Goal: Information Seeking & Learning: Learn about a topic

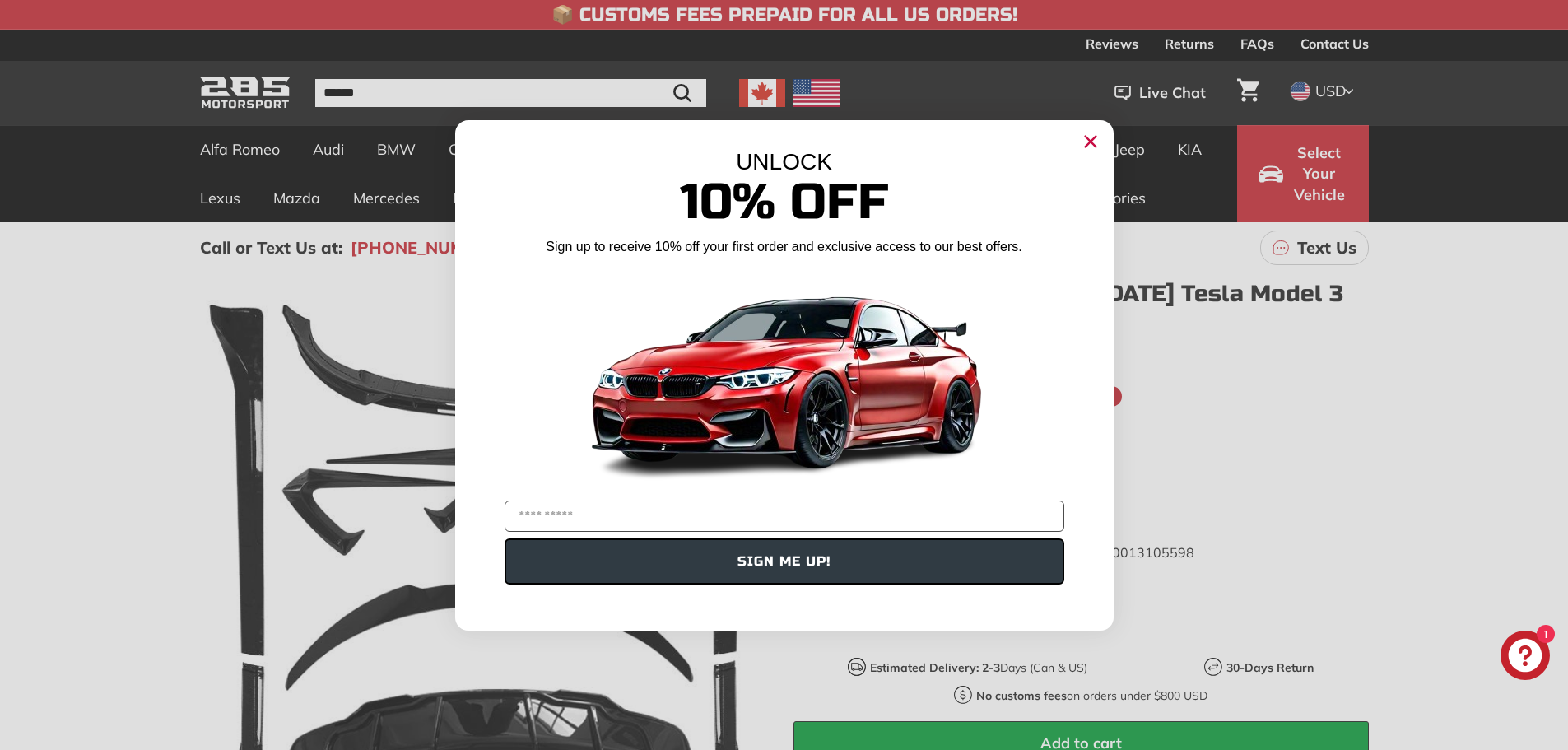
click at [1093, 138] on icon "Close dialog" at bounding box center [1091, 141] width 11 height 11
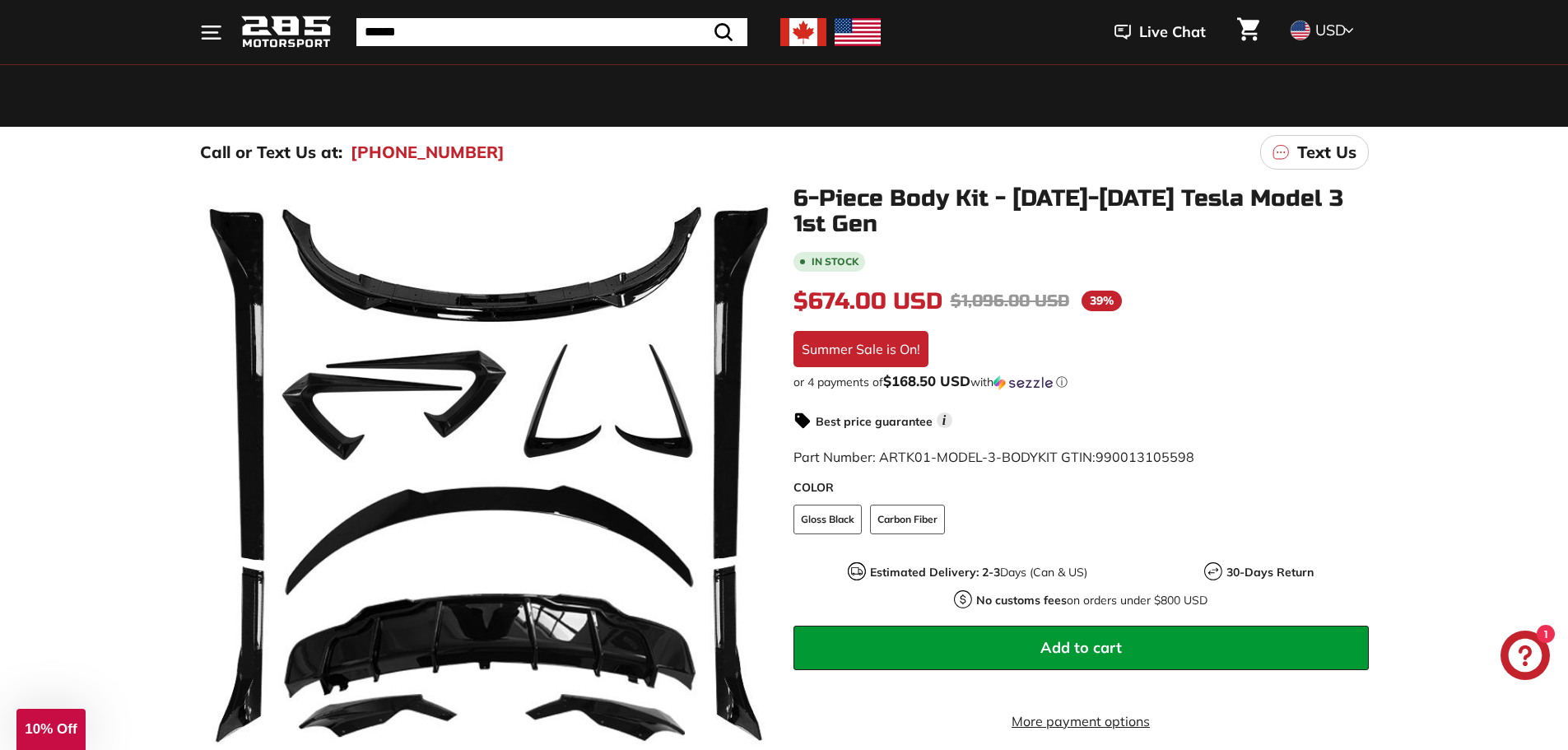
scroll to position [307, 0]
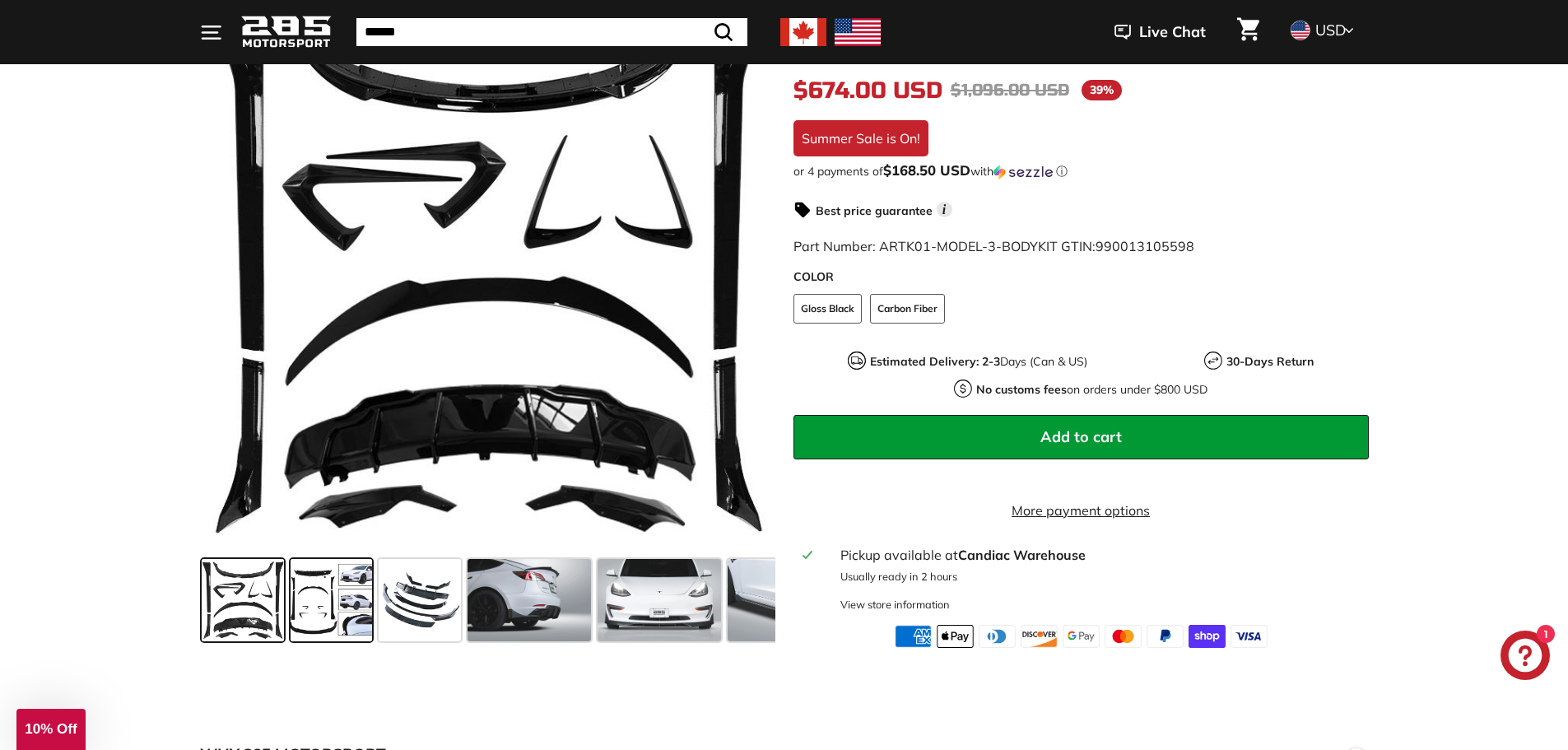
click at [320, 614] on span at bounding box center [332, 599] width 82 height 82
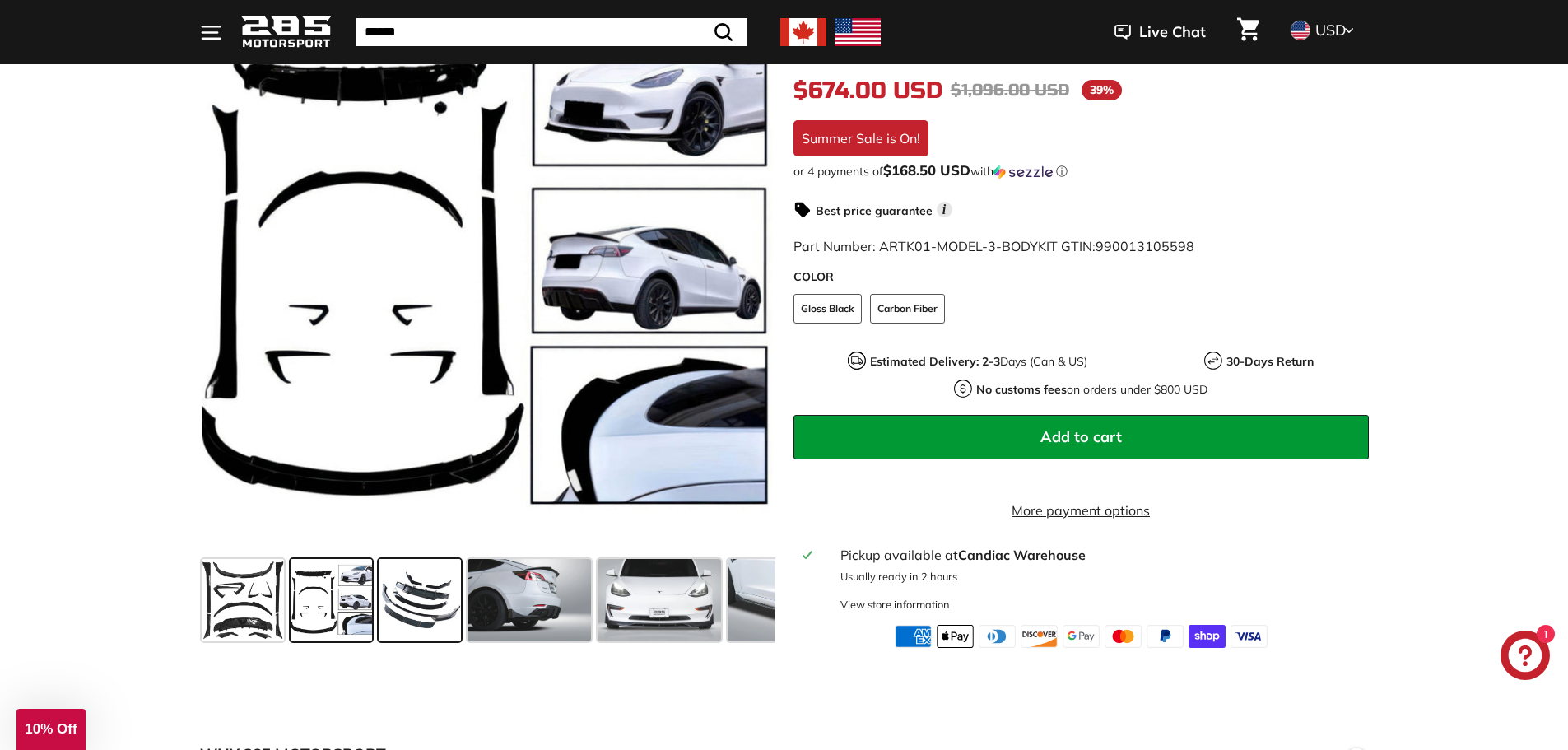
click at [415, 633] on span at bounding box center [419, 599] width 82 height 82
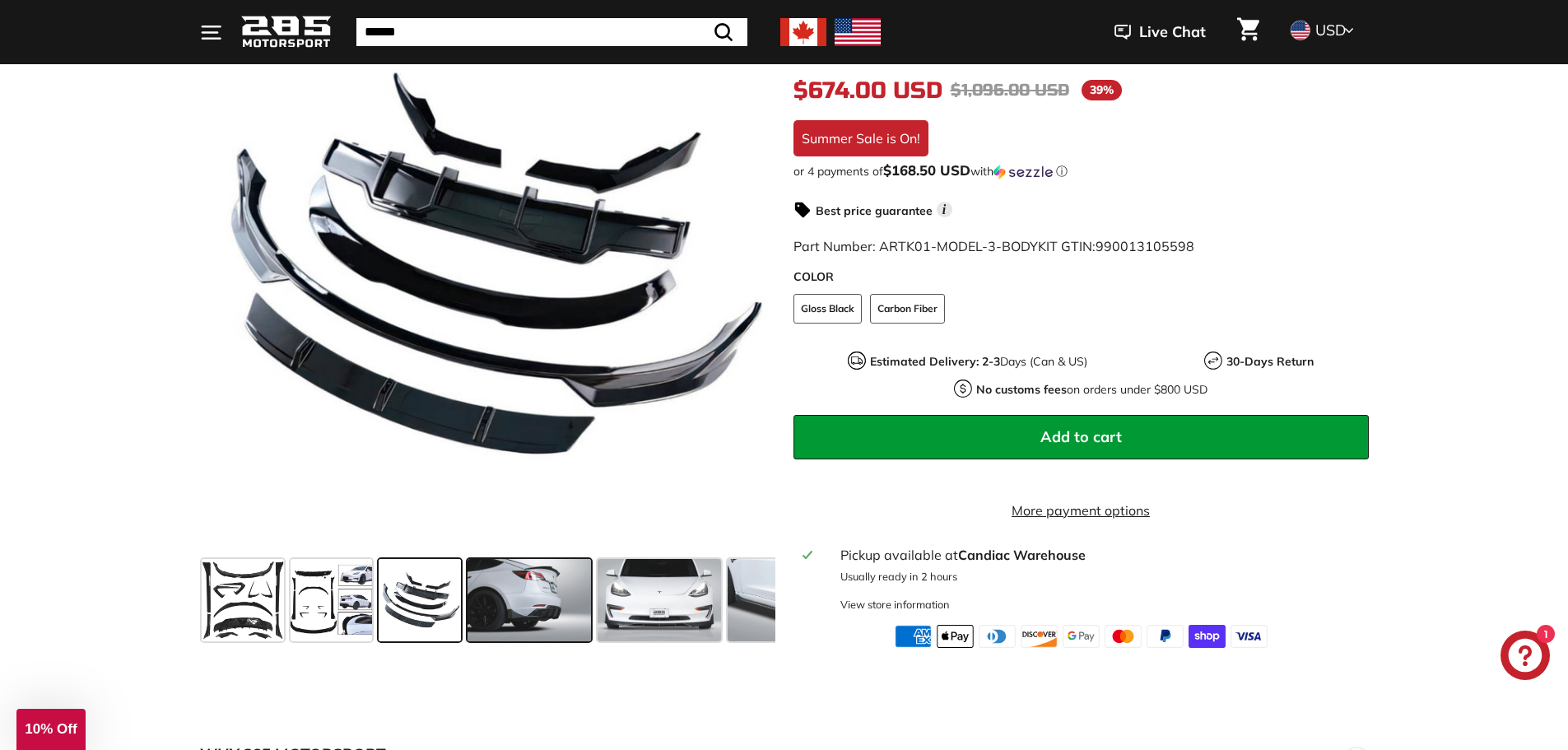
click at [505, 642] on span at bounding box center [529, 599] width 124 height 82
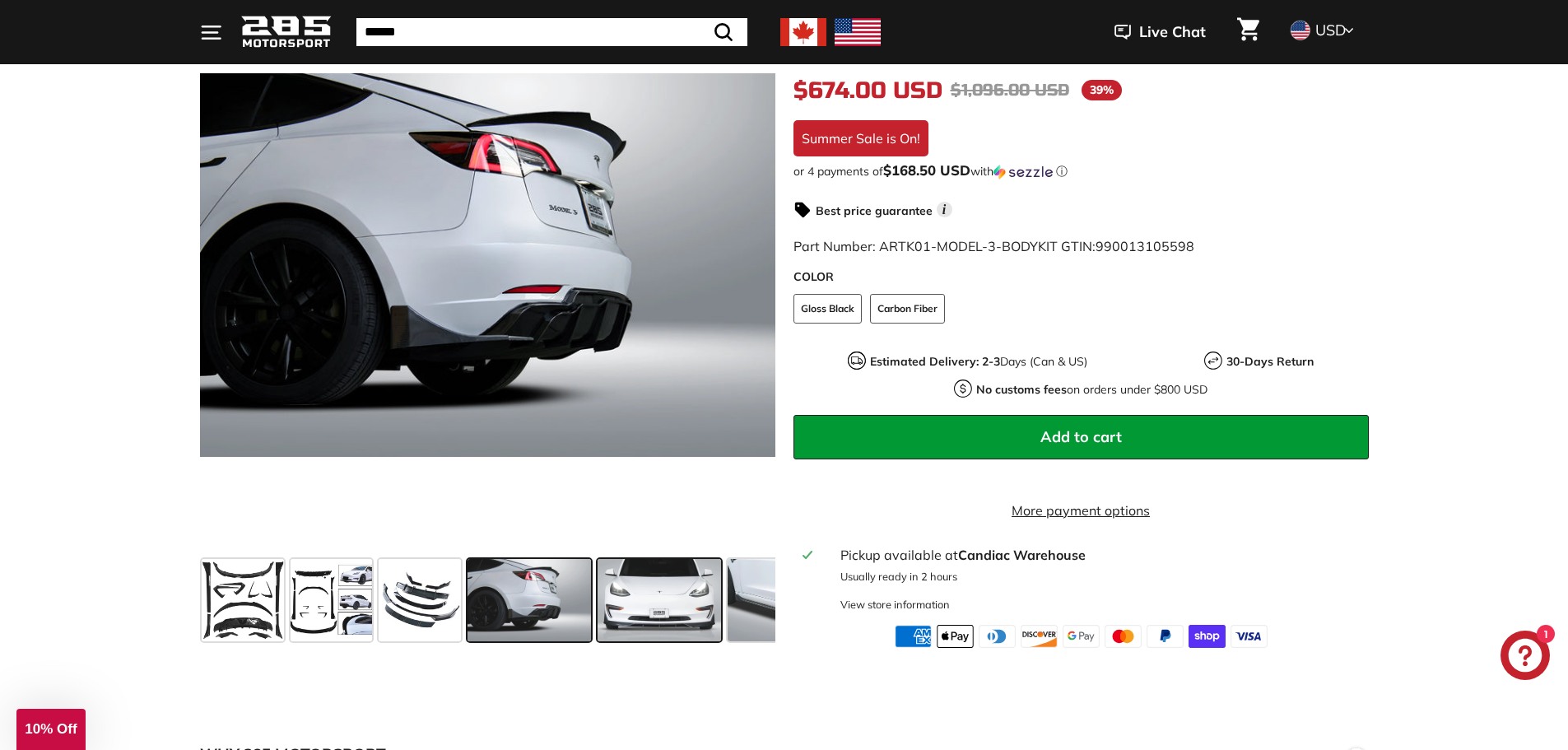
click at [624, 626] on span at bounding box center [659, 599] width 124 height 82
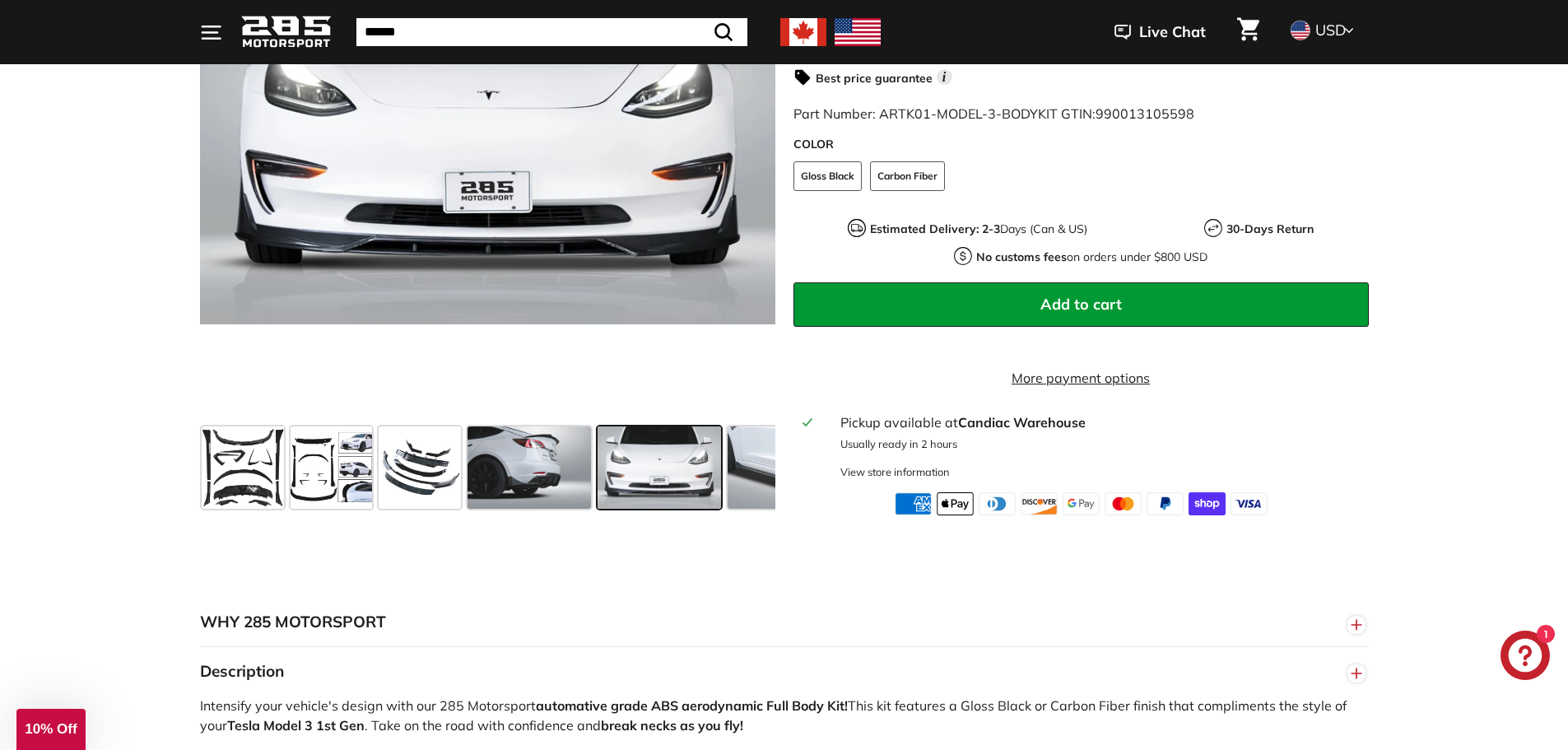
scroll to position [474, 0]
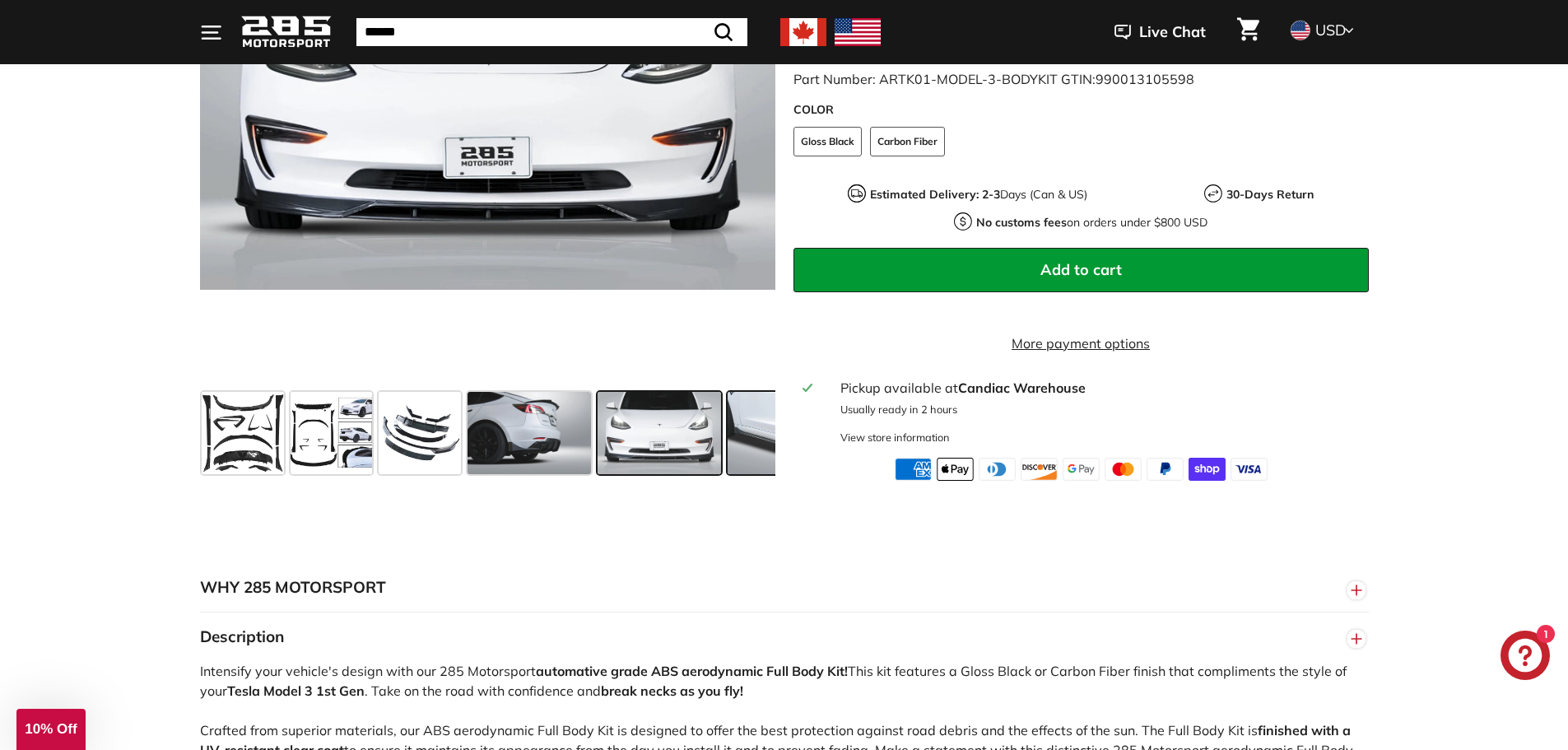
click at [738, 456] on span at bounding box center [790, 432] width 124 height 82
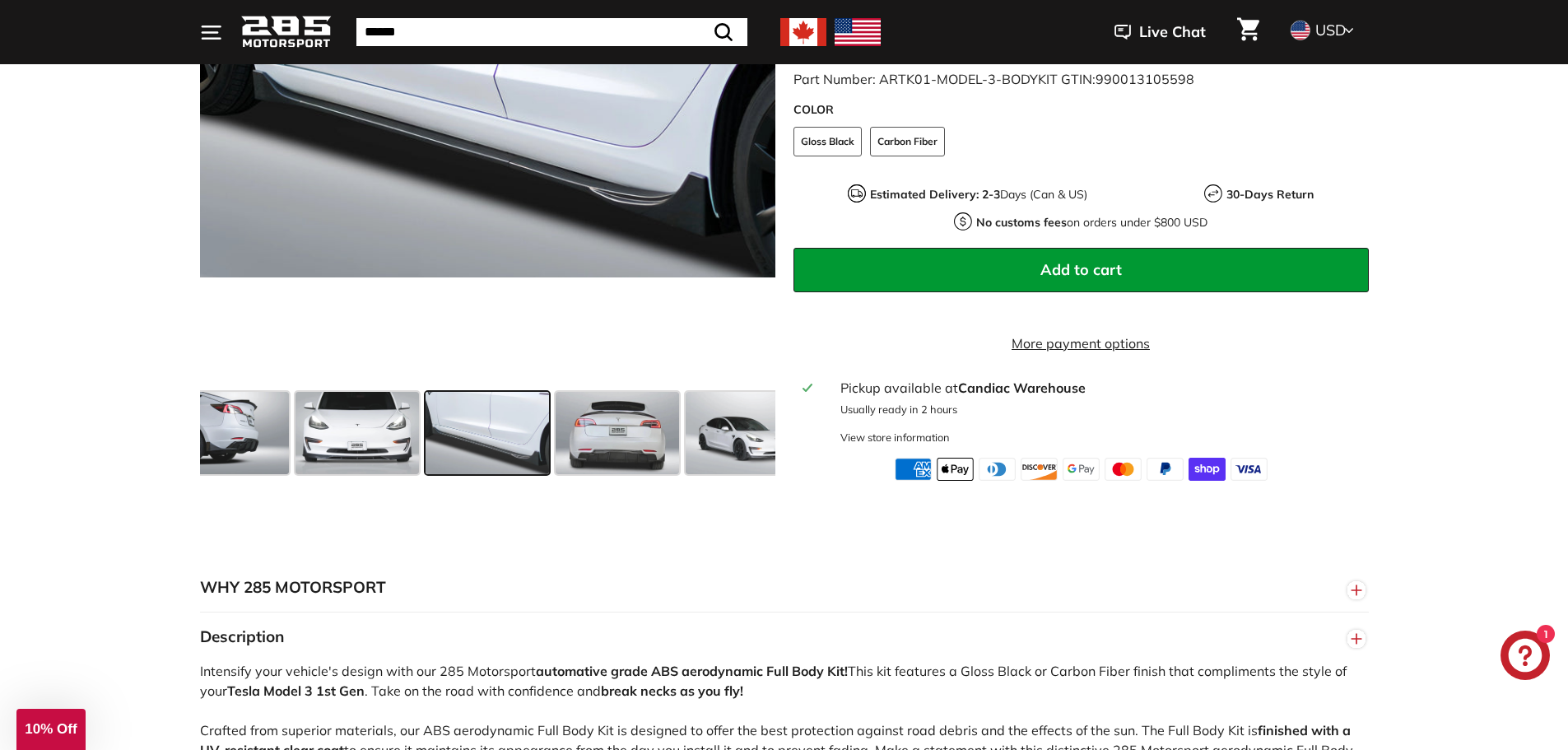
click at [738, 456] on span at bounding box center [748, 432] width 124 height 82
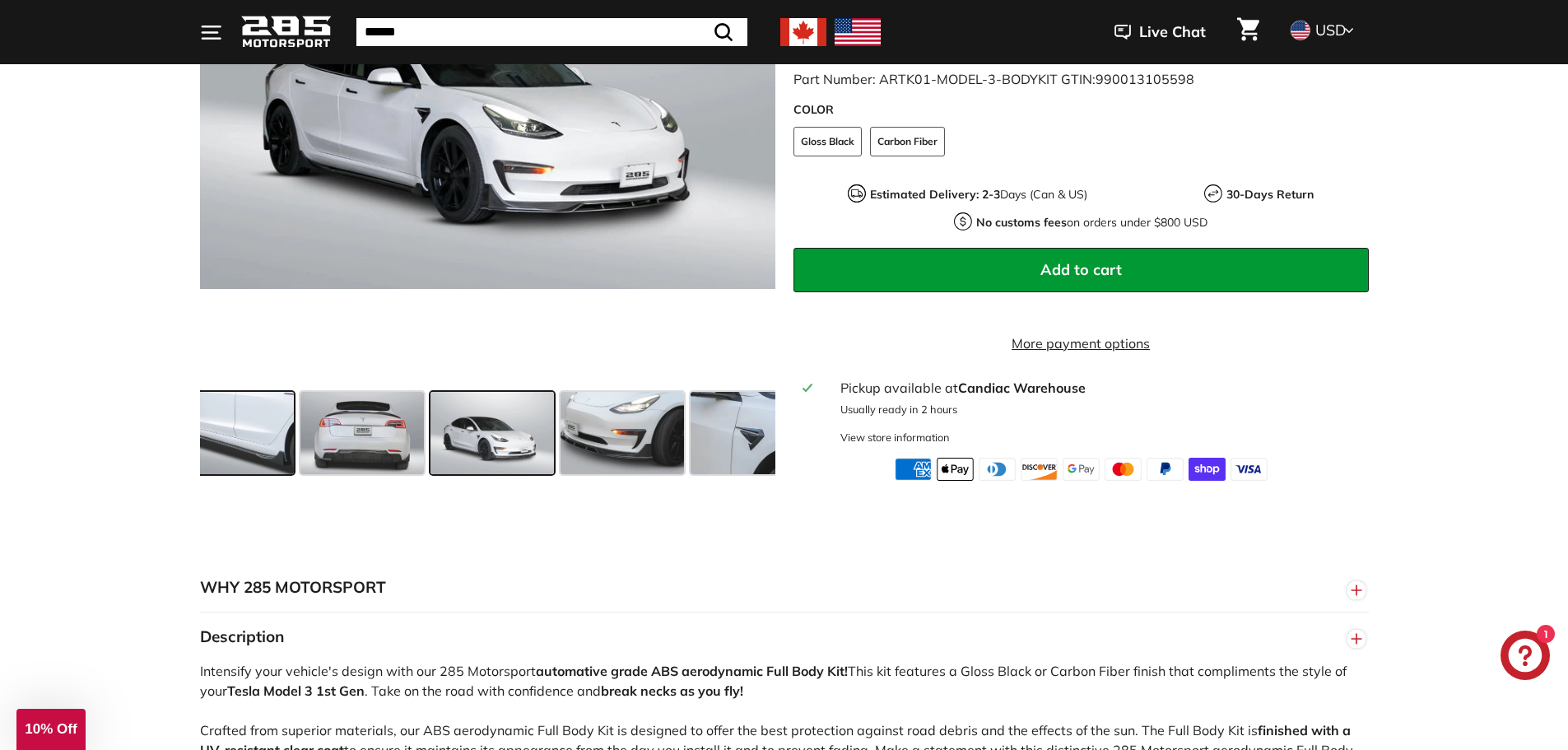
scroll to position [0, 562]
click at [738, 456] on span at bounding box center [748, 432] width 124 height 82
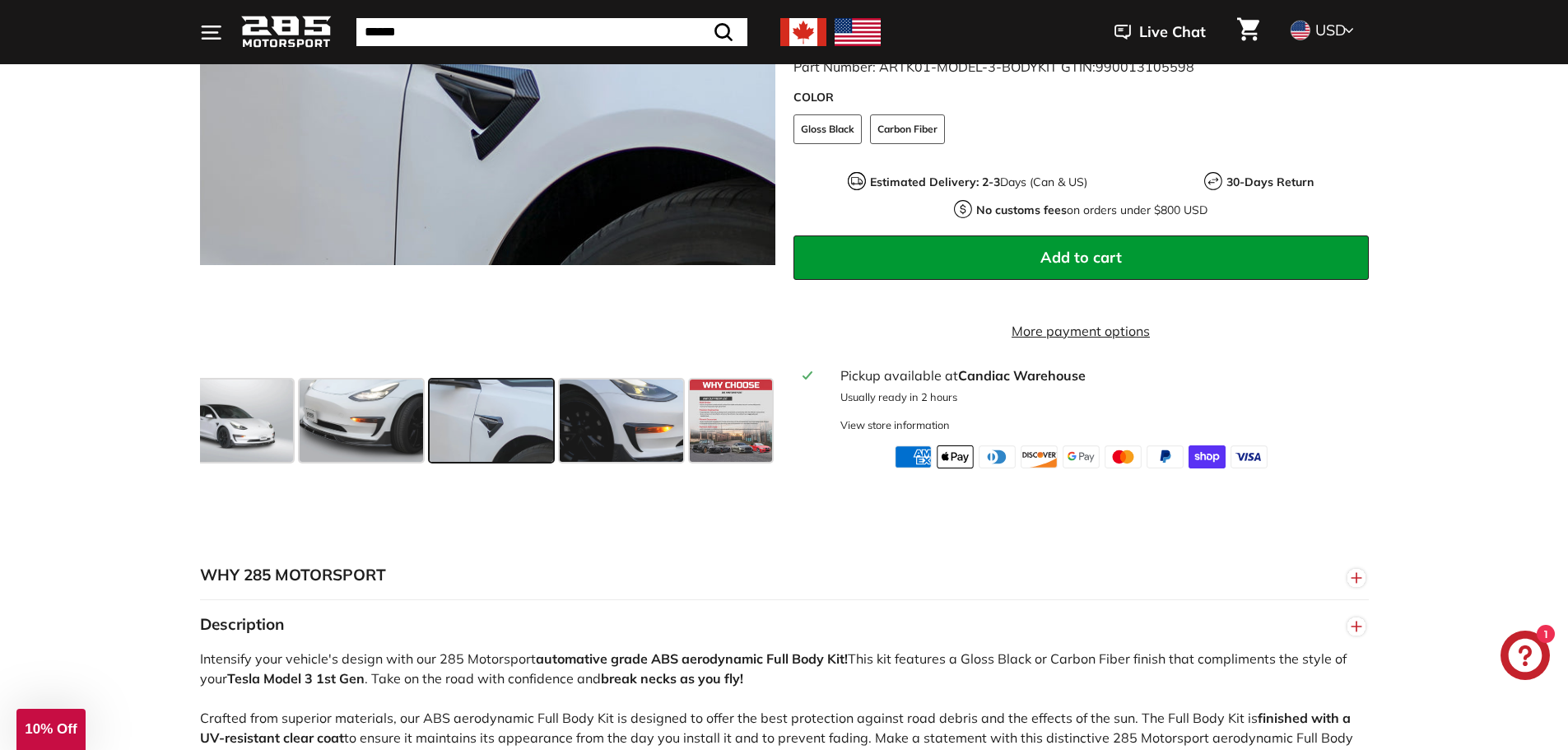
scroll to position [489, 0]
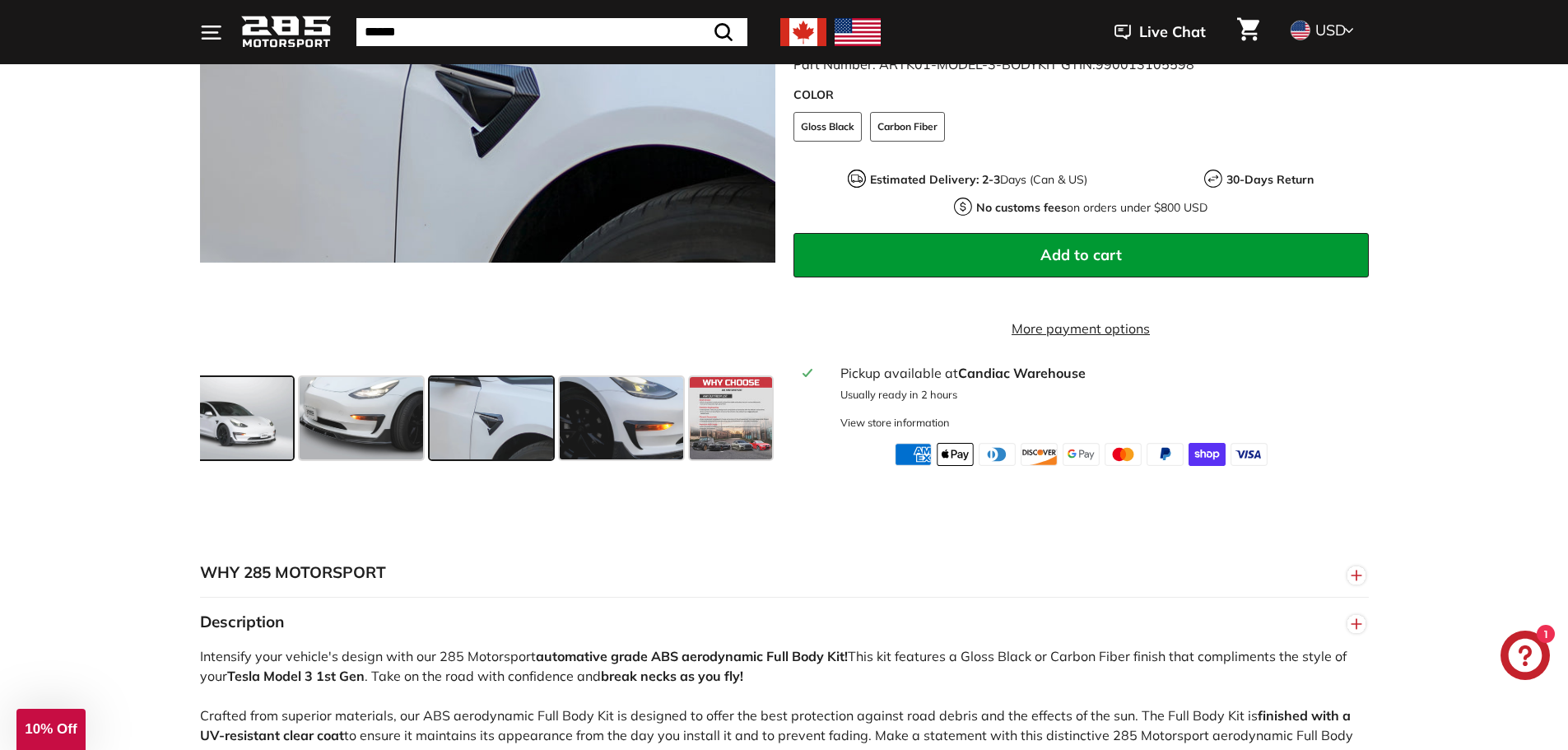
click at [227, 450] on span at bounding box center [232, 417] width 124 height 82
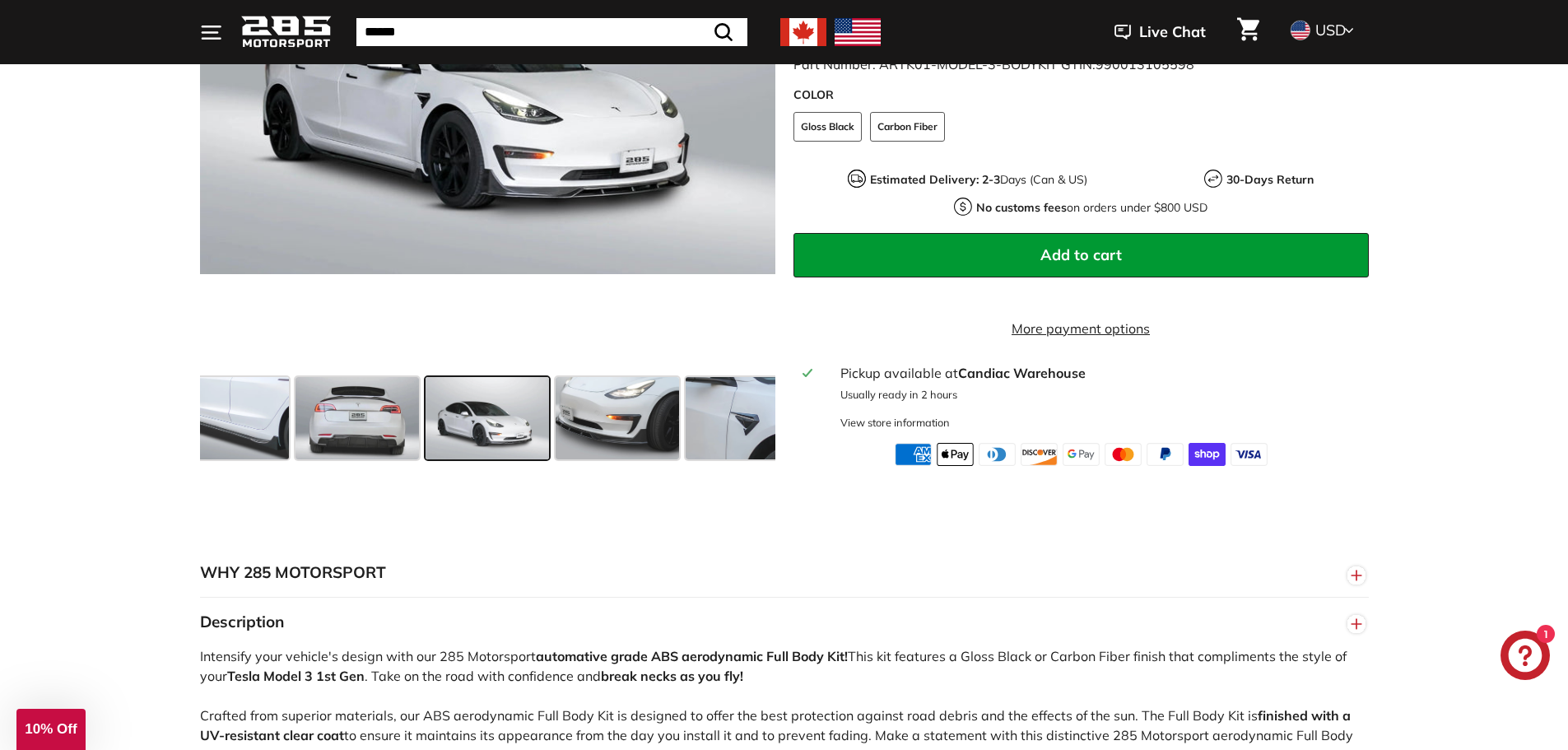
click at [227, 450] on span at bounding box center [227, 417] width 124 height 82
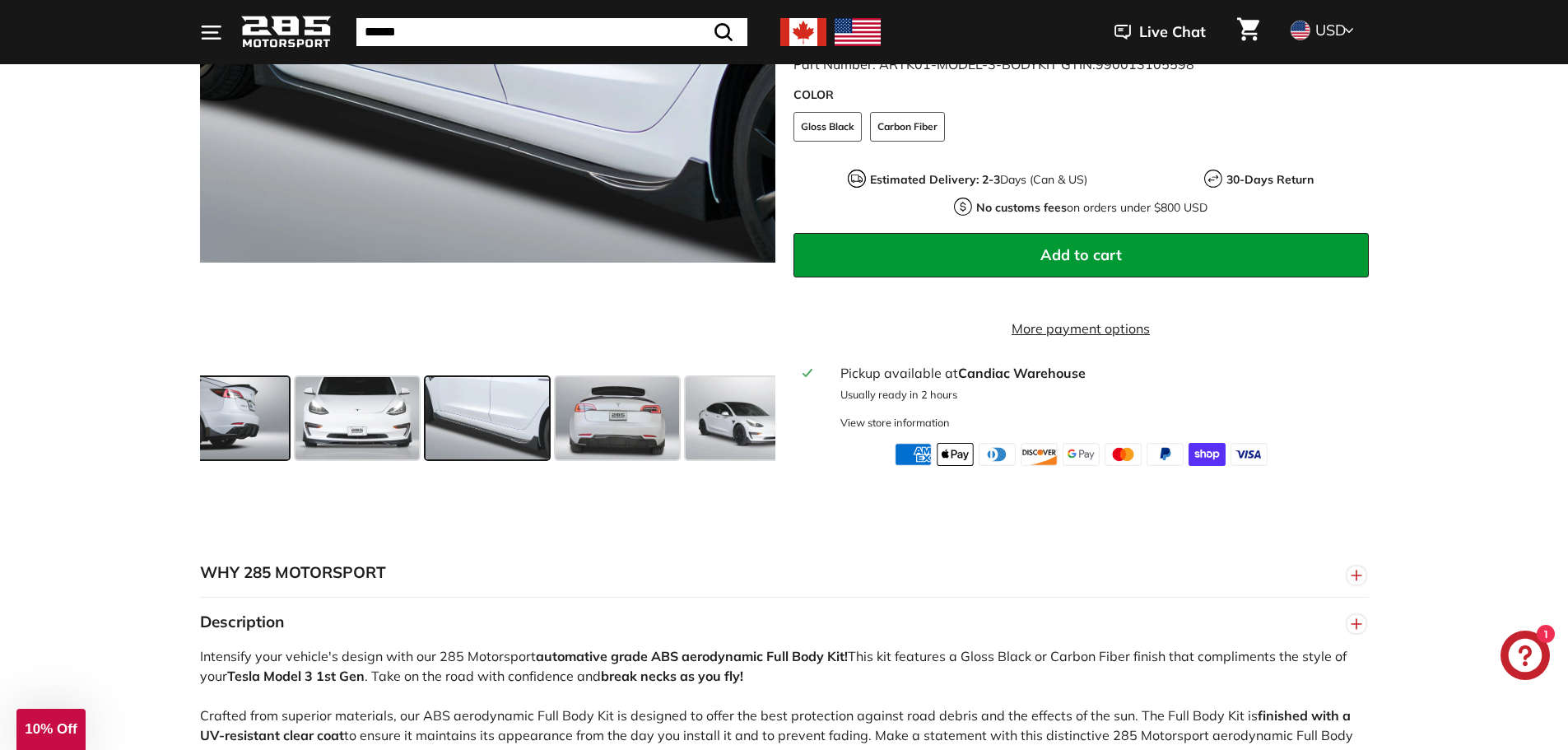
click at [261, 445] on span at bounding box center [227, 417] width 124 height 82
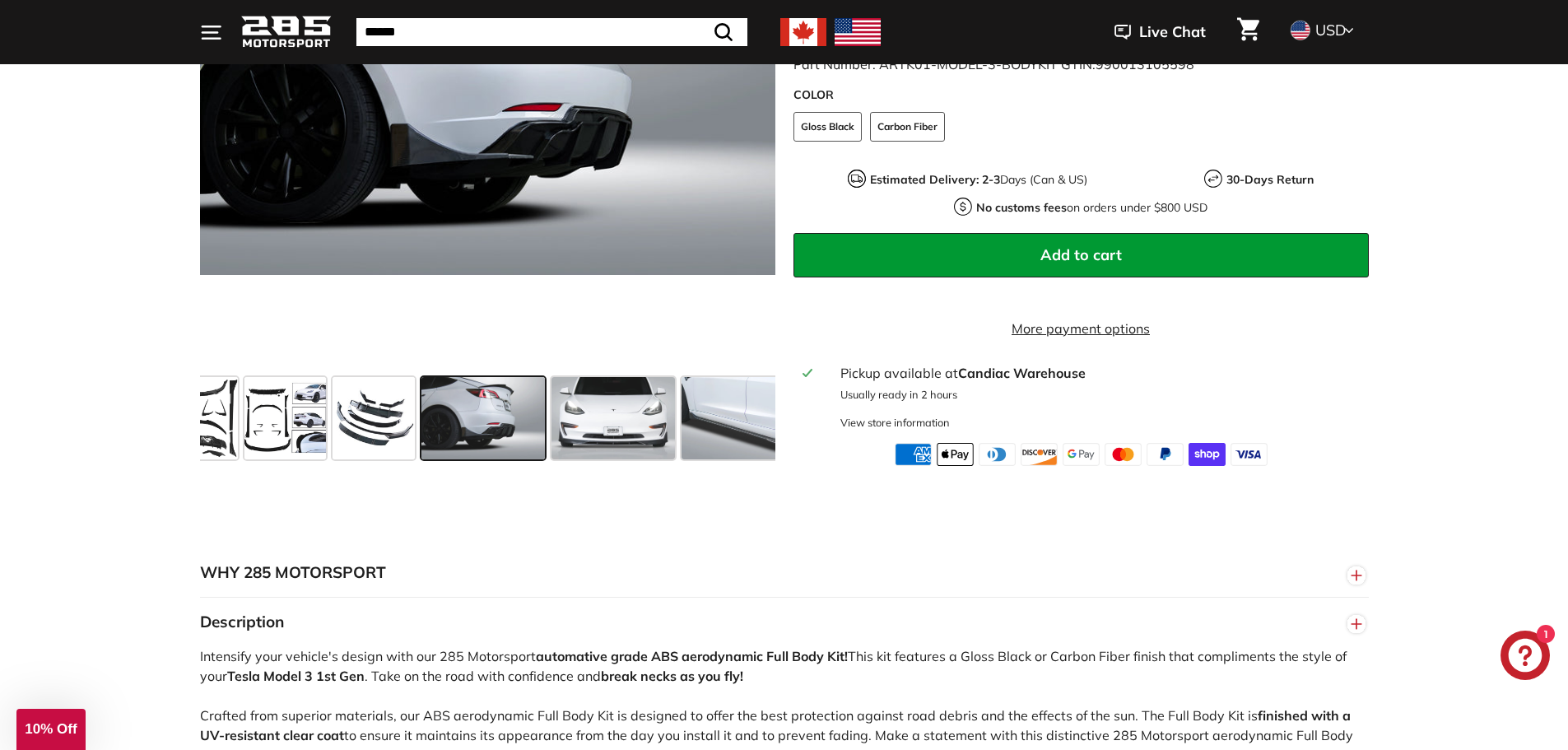
scroll to position [0, 42]
click at [639, 444] on span at bounding box center [618, 417] width 124 height 82
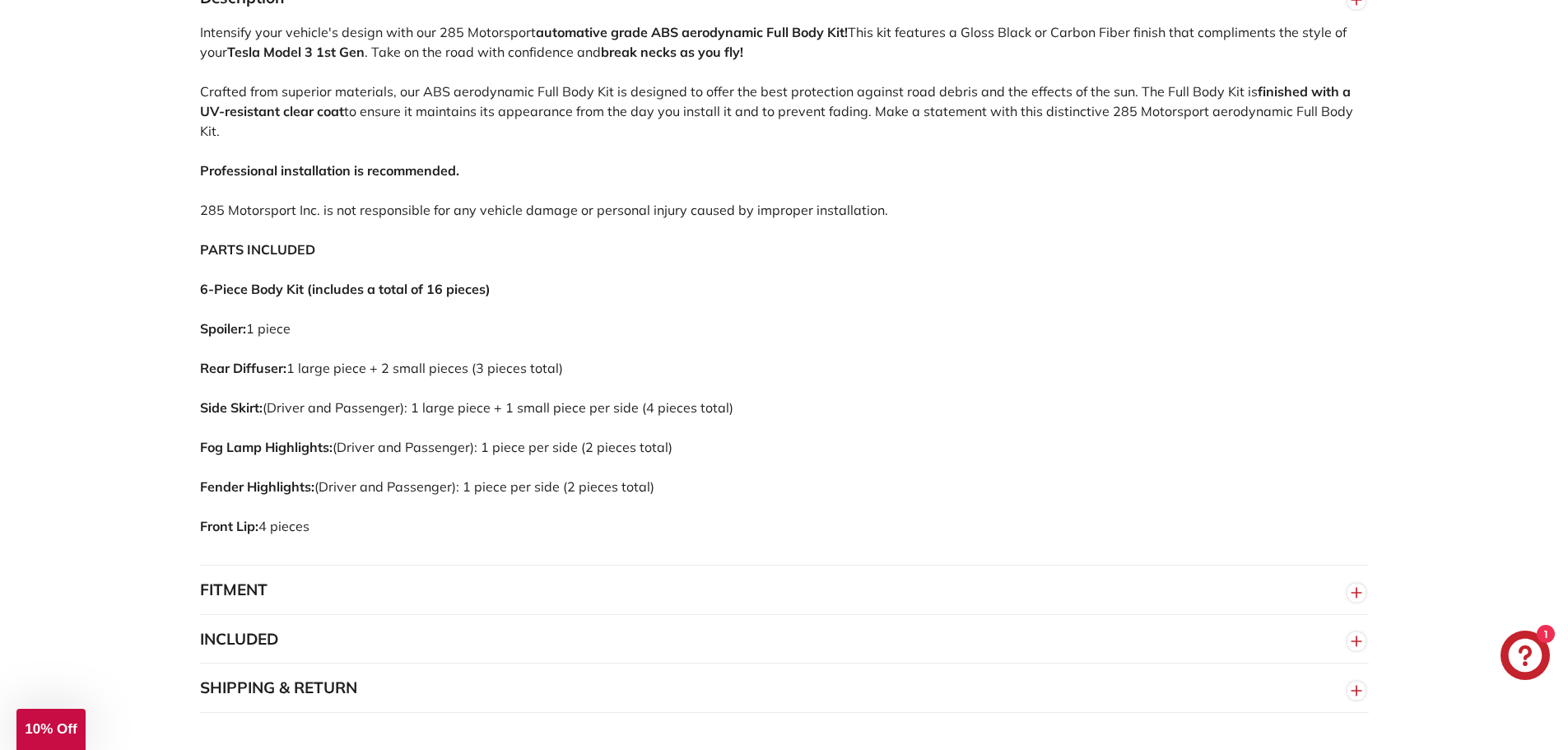
scroll to position [1131, 0]
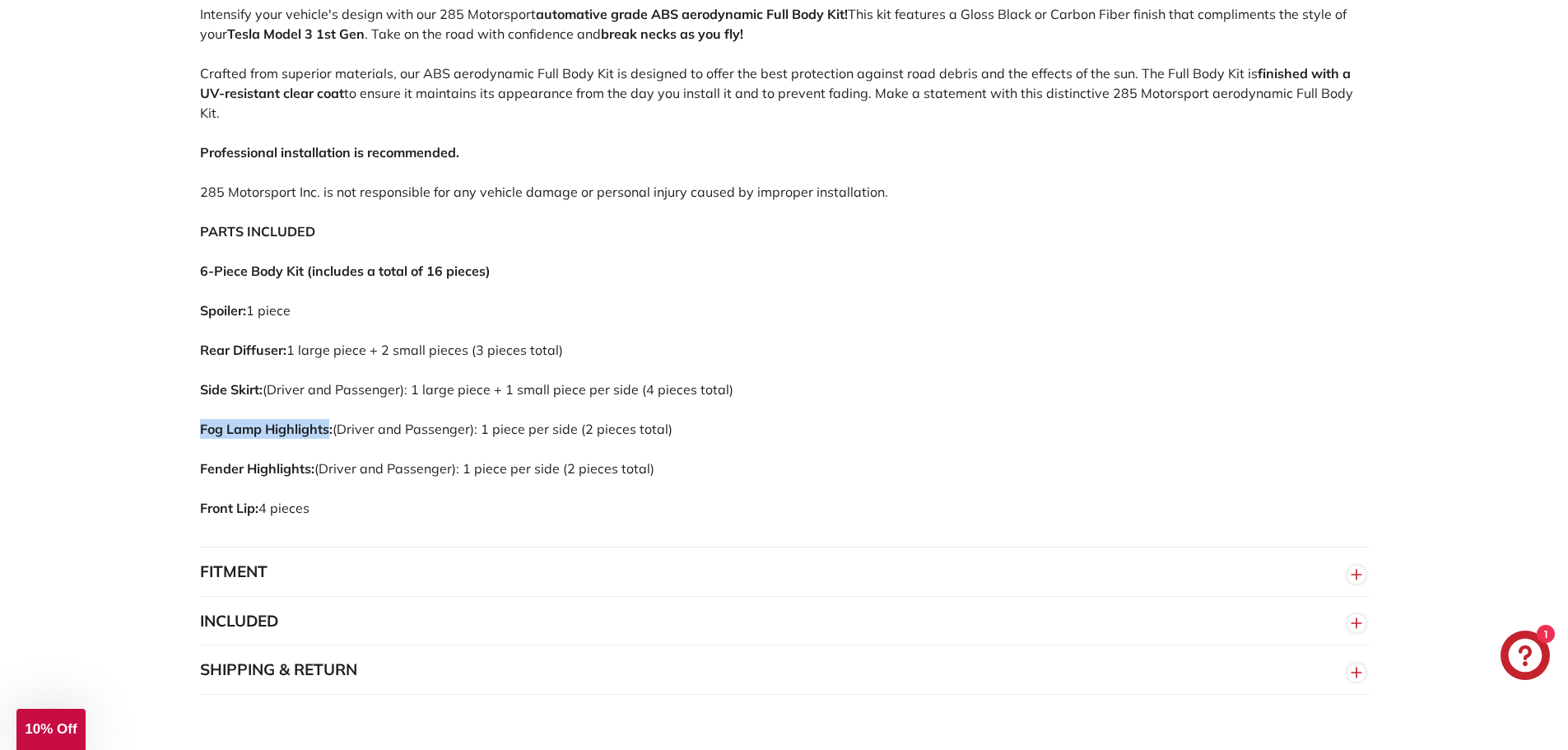
drag, startPoint x: 200, startPoint y: 425, endPoint x: 331, endPoint y: 426, distance: 131.0
click at [331, 426] on strong "Fog Lamp Highlights:" at bounding box center [267, 429] width 133 height 17
copy strong "Fog Lamp Highlights"
